Goal: Use online tool/utility: Utilize a website feature to perform a specific function

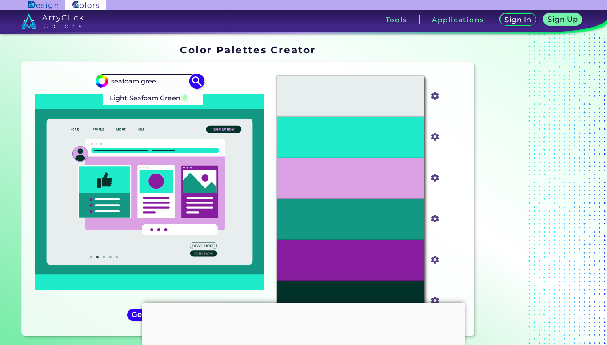
type input "seafoam gree"
click at [123, 98] on p "Light Seafoam Green ◉" at bounding box center [149, 97] width 79 height 16
type input "#a7ffb5"
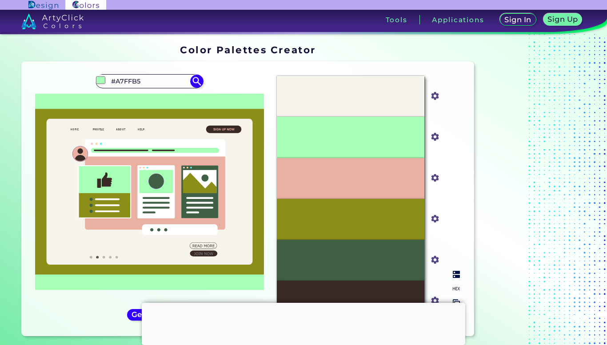
click at [334, 146] on div "#A7FFB5" at bounding box center [351, 137] width 148 height 41
click at [371, 135] on div "#A7FFB5" at bounding box center [351, 137] width 148 height 41
drag, startPoint x: 143, startPoint y: 80, endPoint x: 112, endPoint y: 81, distance: 31.2
click at [112, 81] on input "#A7FFB5" at bounding box center [149, 81] width 83 height 12
click at [153, 77] on input "#A7FFB5" at bounding box center [149, 81] width 83 height 12
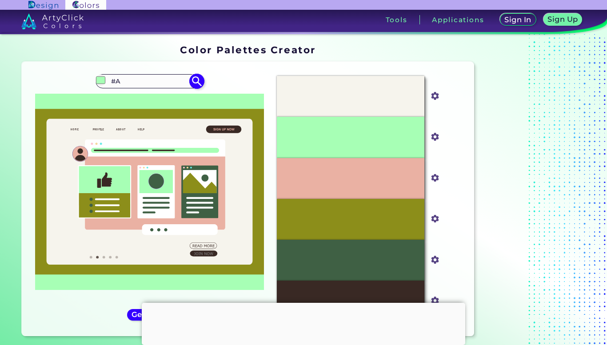
type input "#"
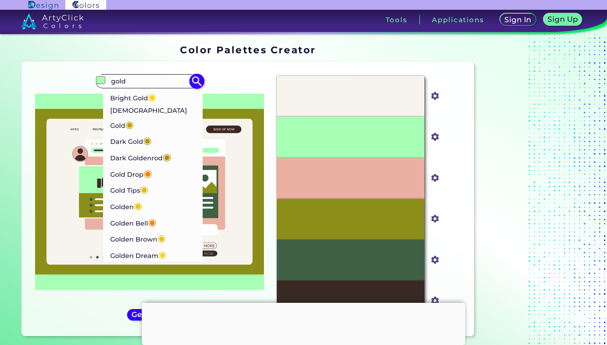
type input "gold"
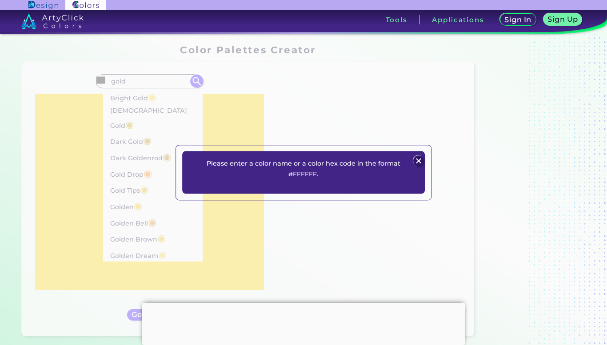
click at [421, 160] on img at bounding box center [419, 161] width 11 height 11
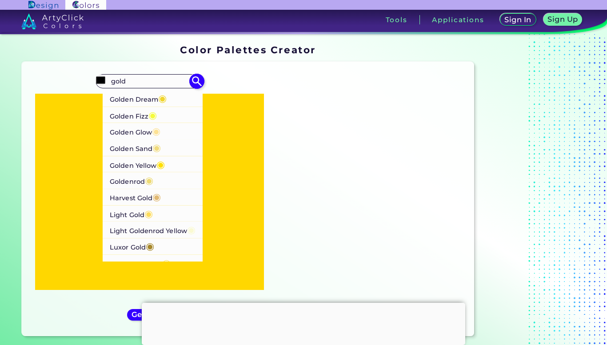
scroll to position [156, 0]
click at [135, 123] on p "Golden Glow ◉" at bounding box center [135, 131] width 51 height 16
type input "#fde295"
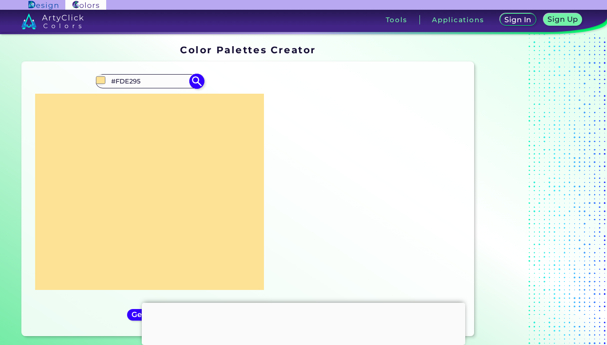
scroll to position [0, 0]
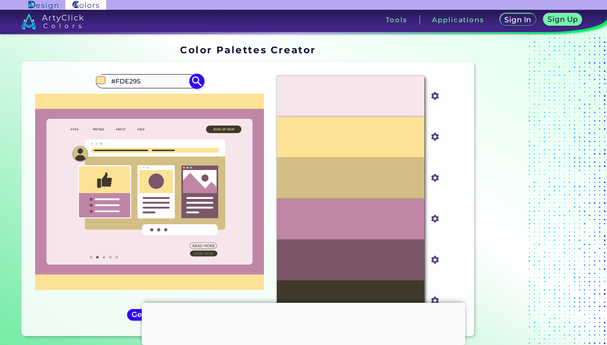
drag, startPoint x: 145, startPoint y: 80, endPoint x: 109, endPoint y: 80, distance: 36.5
click at [109, 80] on input "#FDE295" at bounding box center [149, 81] width 83 height 12
click at [158, 74] on div "#fde295 #FDE295" at bounding box center [150, 81] width 108 height 14
click at [147, 80] on input "#FDE295" at bounding box center [149, 81] width 83 height 12
type input "#"
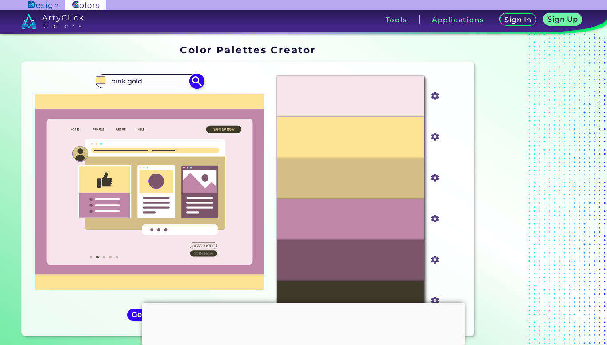
type input "pink gold"
type input "#000000"
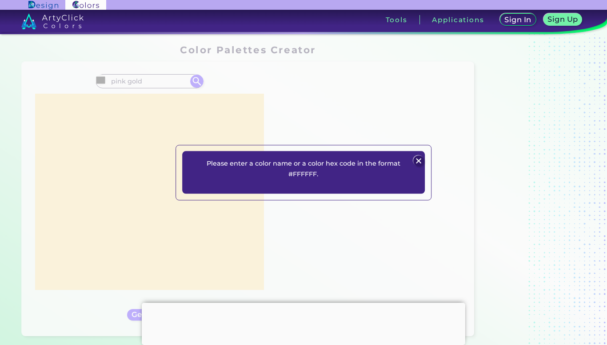
click at [419, 160] on img at bounding box center [419, 161] width 11 height 11
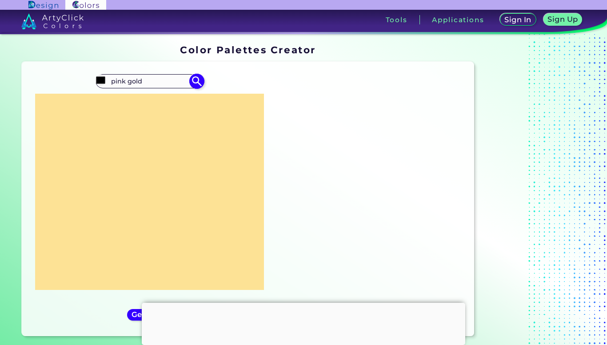
click at [142, 83] on input "pink gold" at bounding box center [149, 81] width 83 height 12
type input "p"
type input "rose gold"
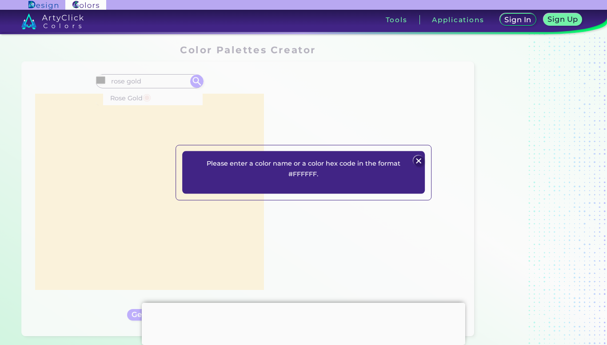
click at [418, 163] on img at bounding box center [419, 161] width 11 height 11
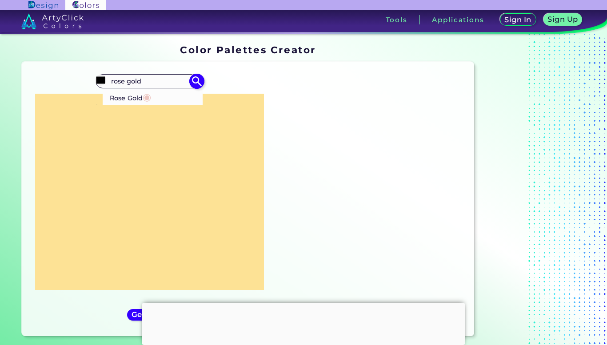
click at [176, 98] on li "Rose Gold ◉" at bounding box center [153, 97] width 100 height 16
type input "#ecc5c0"
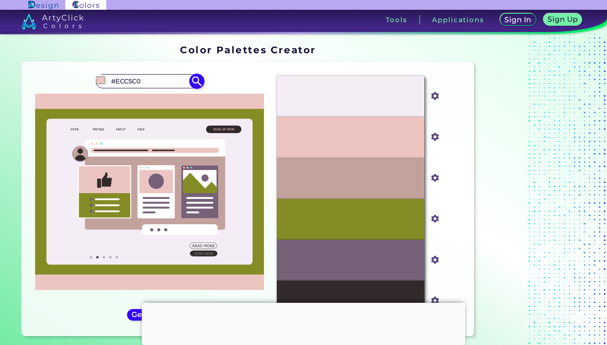
click at [156, 82] on input "#ECC5C0" at bounding box center [149, 81] width 83 height 12
type input "#"
type input "green gold"
type input "#000000"
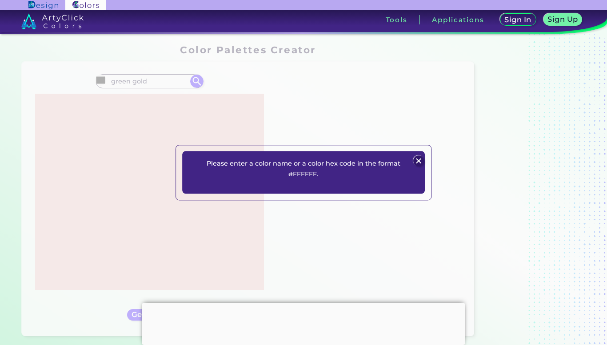
click at [419, 158] on img at bounding box center [419, 161] width 11 height 11
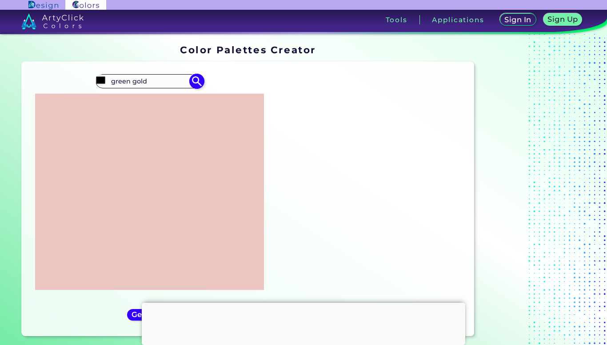
click at [165, 81] on input "green gold" at bounding box center [149, 81] width 83 height 12
type input "g"
